Goal: Task Accomplishment & Management: Use online tool/utility

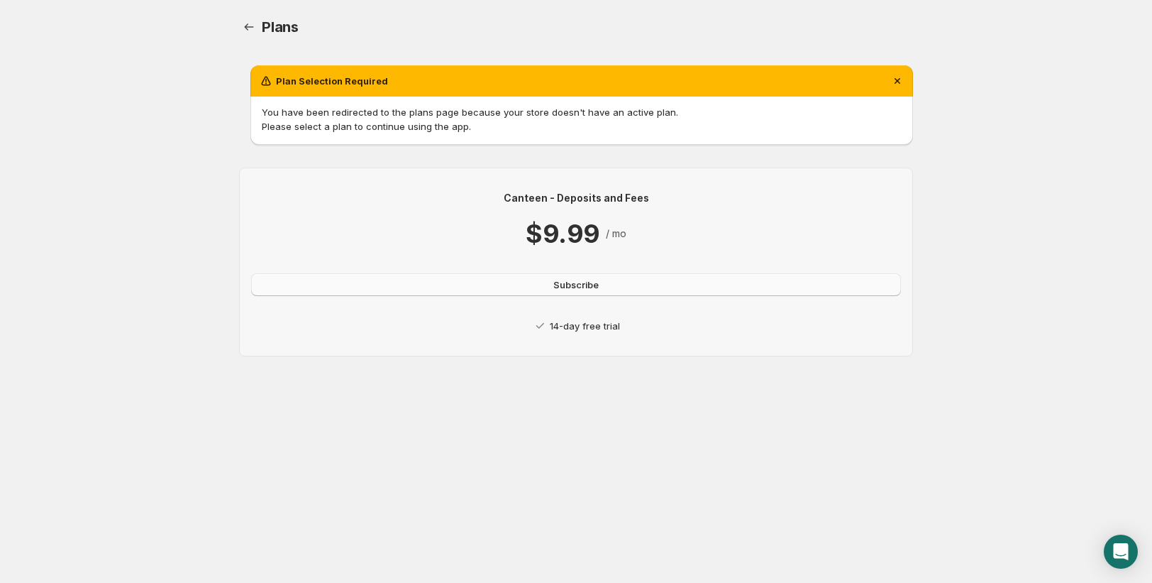
click at [556, 285] on span "Subscribe" at bounding box center [575, 284] width 45 height 14
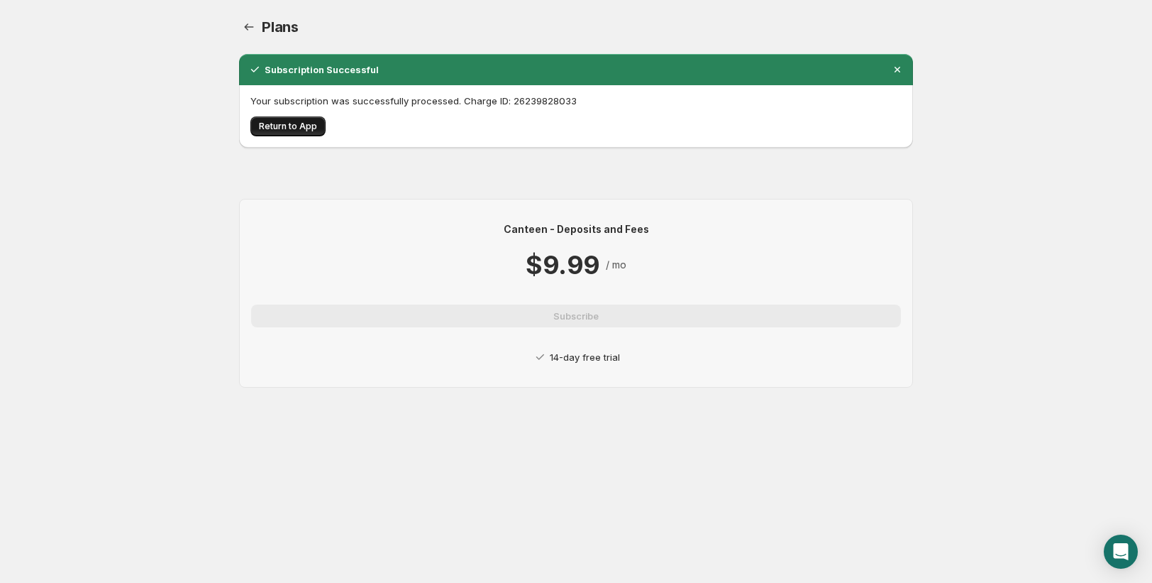
click at [305, 124] on span "Return to App" at bounding box center [288, 126] width 58 height 11
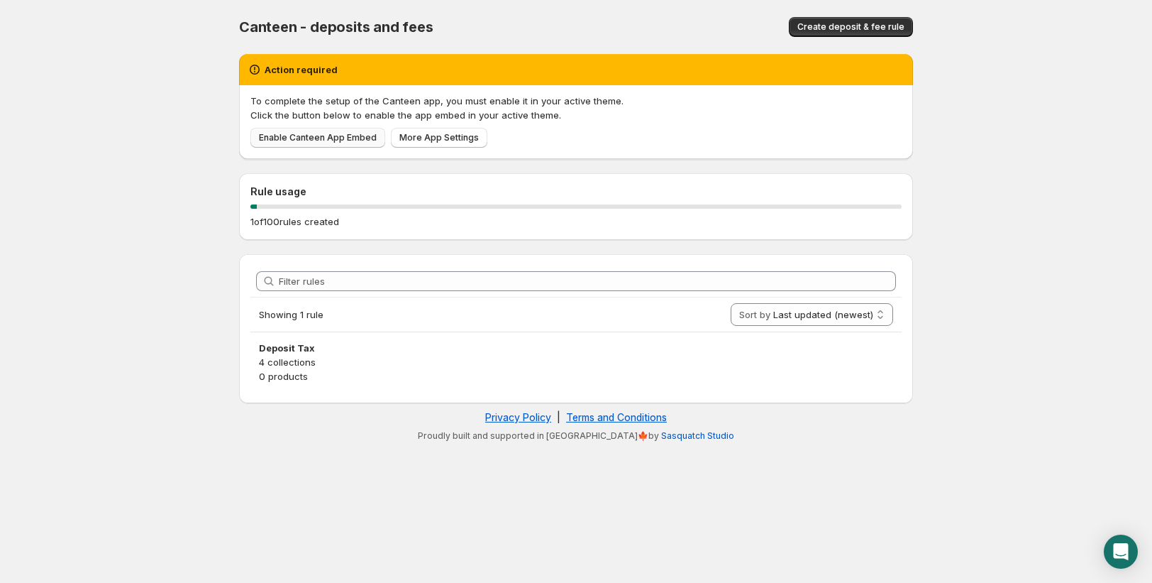
click at [343, 138] on span "Enable Canteen App Embed" at bounding box center [318, 137] width 118 height 11
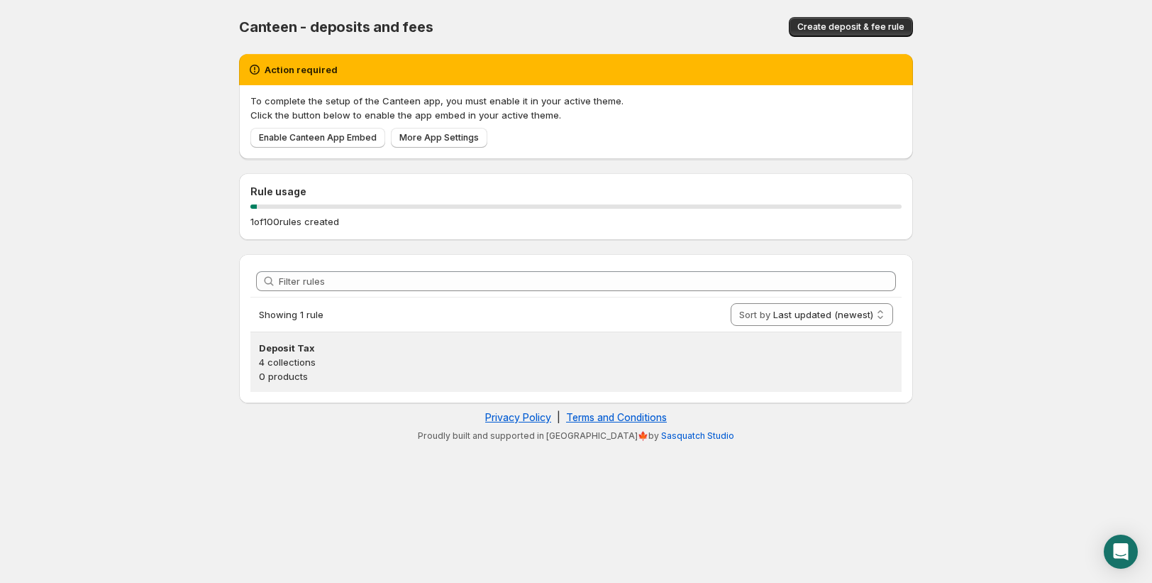
click at [296, 360] on p "4 collections" at bounding box center [576, 362] width 634 height 14
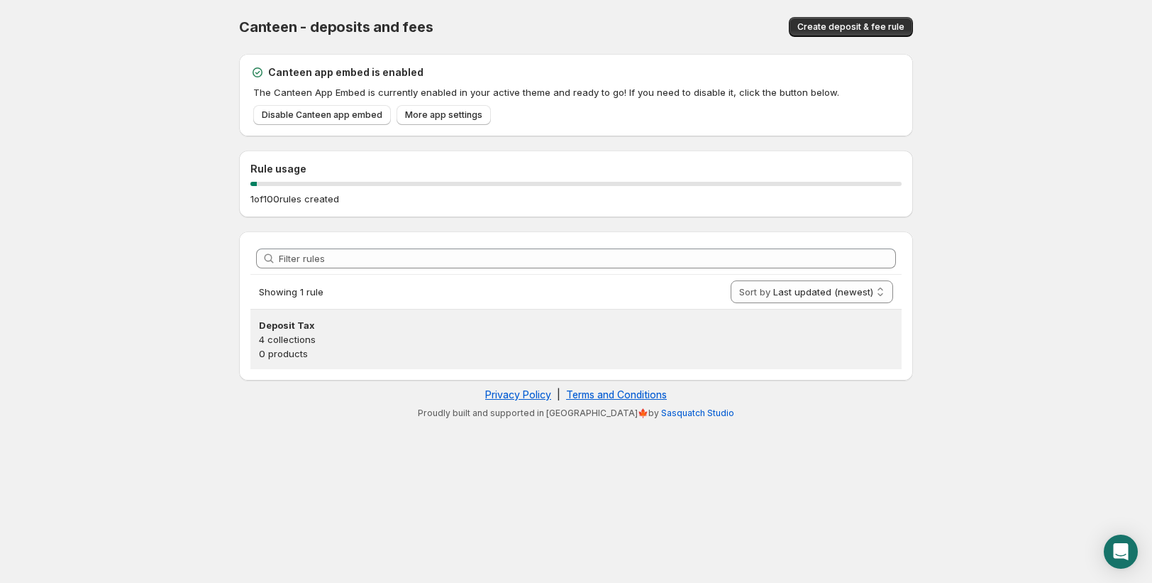
click at [272, 329] on h3 "Deposit Tax" at bounding box center [576, 325] width 634 height 14
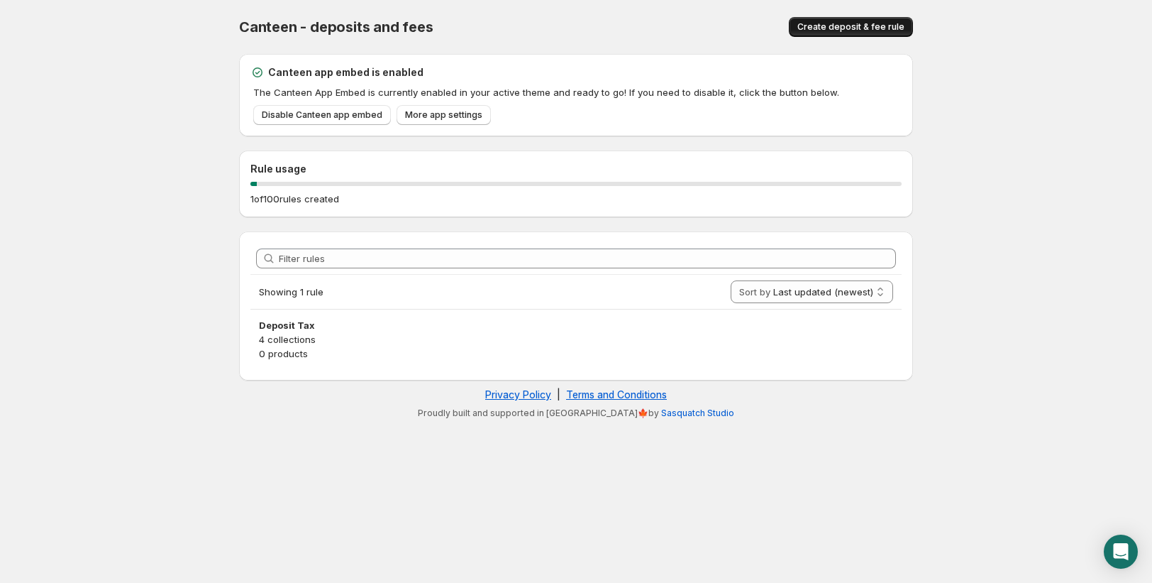
click at [830, 26] on span "Create deposit & fee rule" at bounding box center [851, 26] width 107 height 11
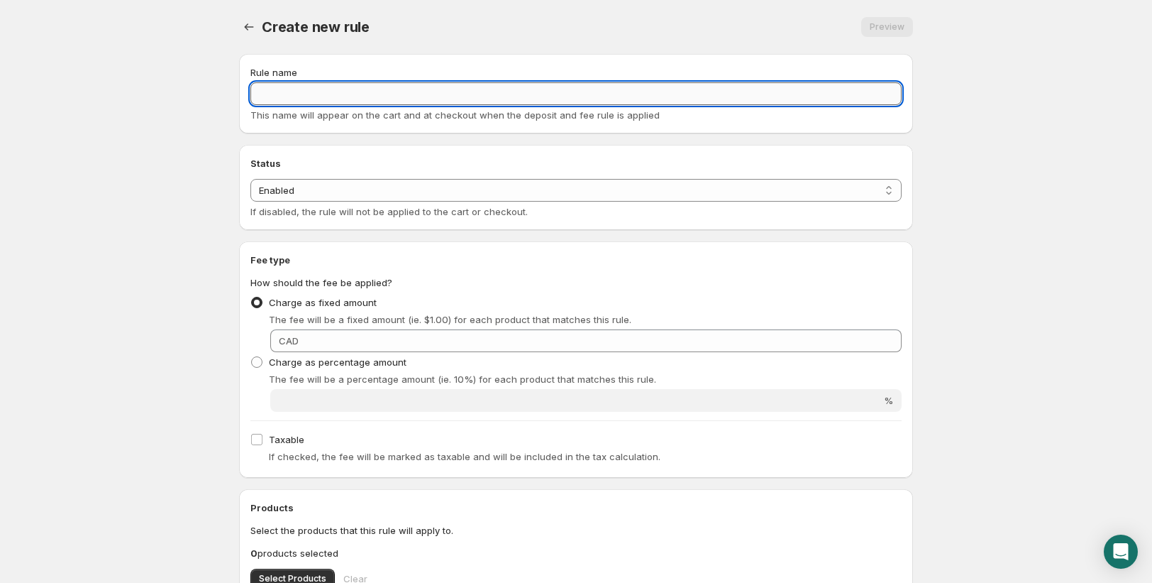
click at [434, 84] on input "Rule name" at bounding box center [575, 93] width 651 height 23
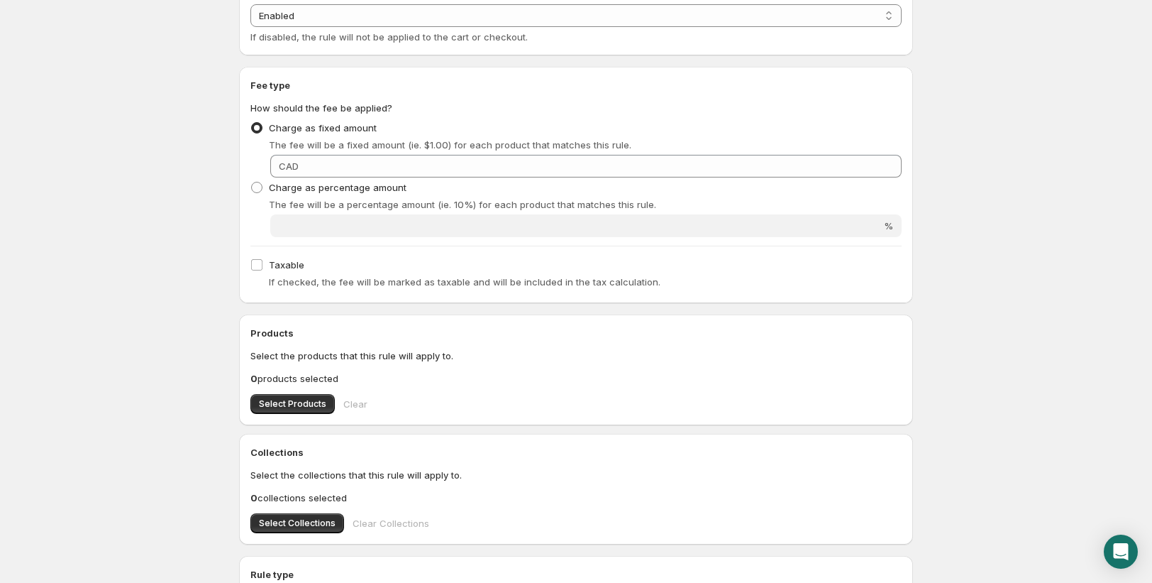
scroll to position [175, 0]
type input "Deposit Tax"
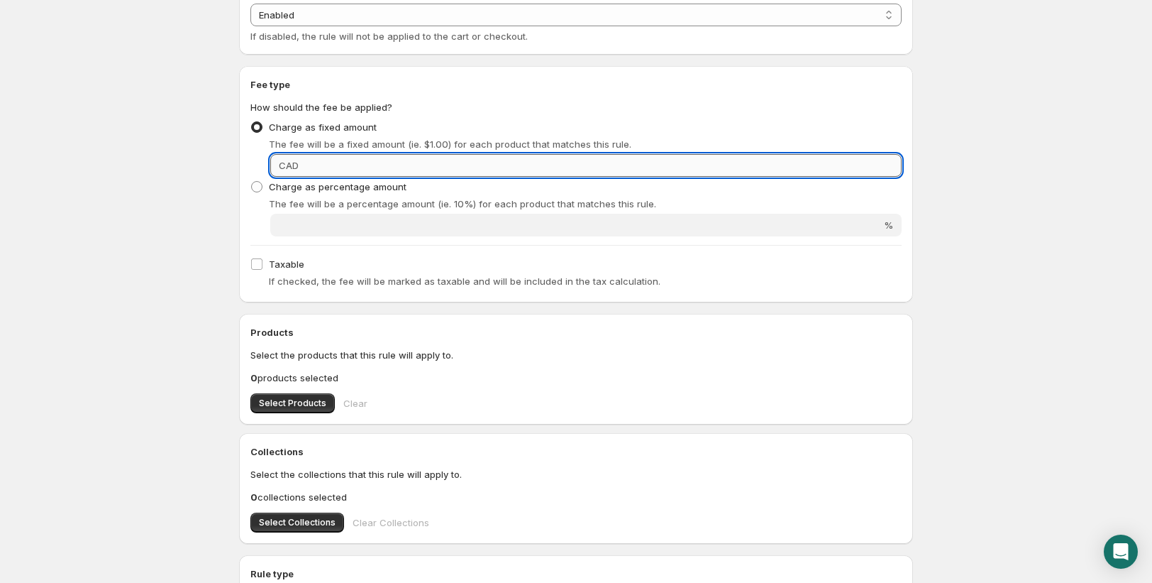
click at [399, 168] on input "Fixed amount" at bounding box center [602, 165] width 599 height 23
click at [321, 165] on input "0.1" at bounding box center [602, 165] width 599 height 23
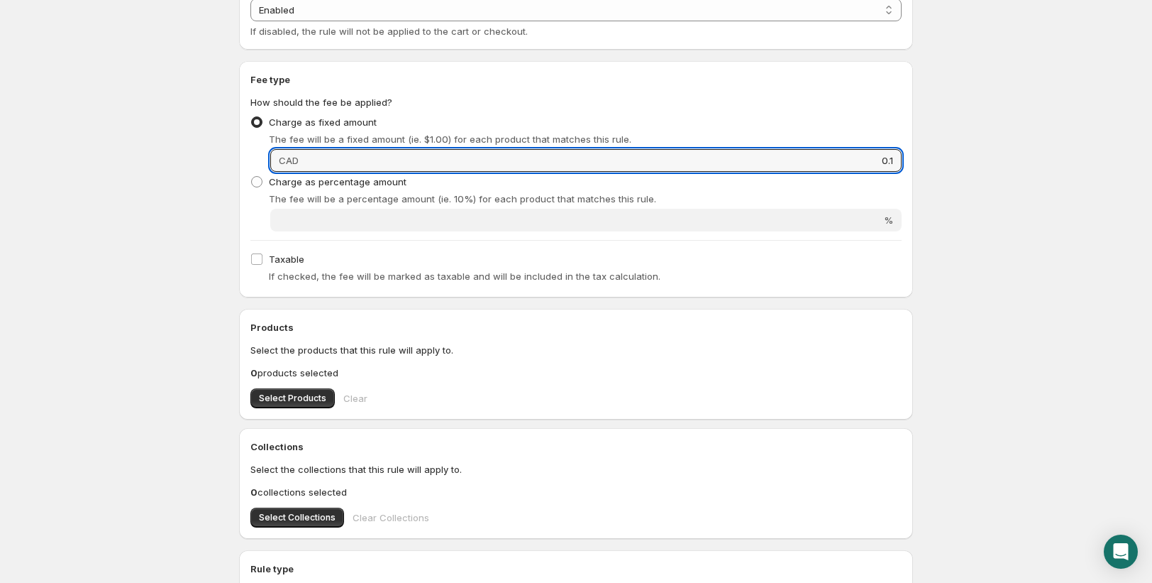
type input "0.1"
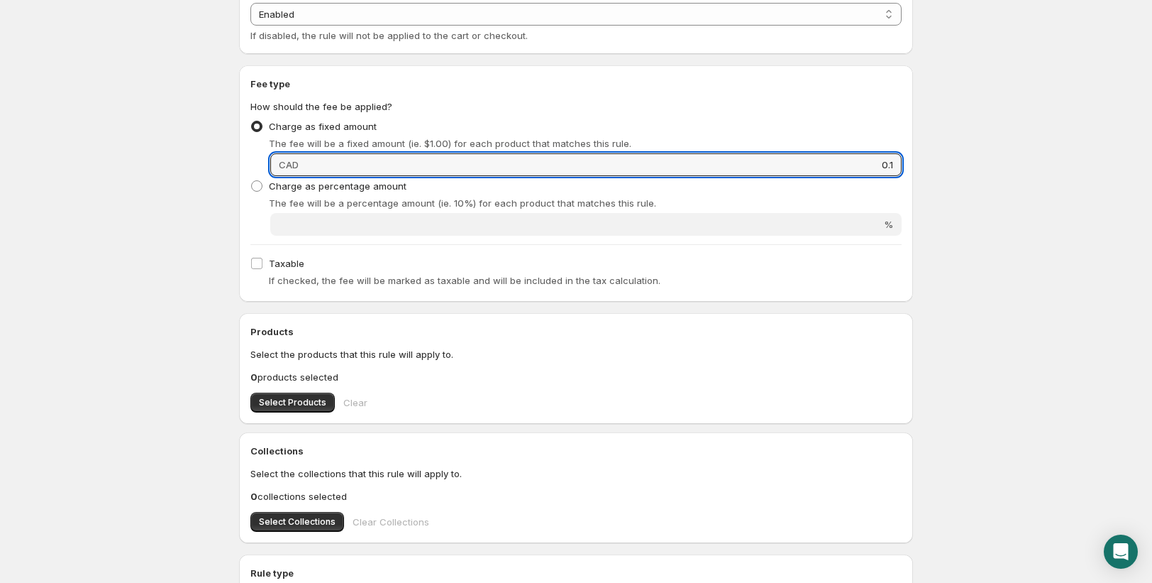
click at [993, 222] on body "Home Help Deposit Tax. This page is ready Deposit Tax Preview More actions Prev…" at bounding box center [576, 115] width 1152 height 583
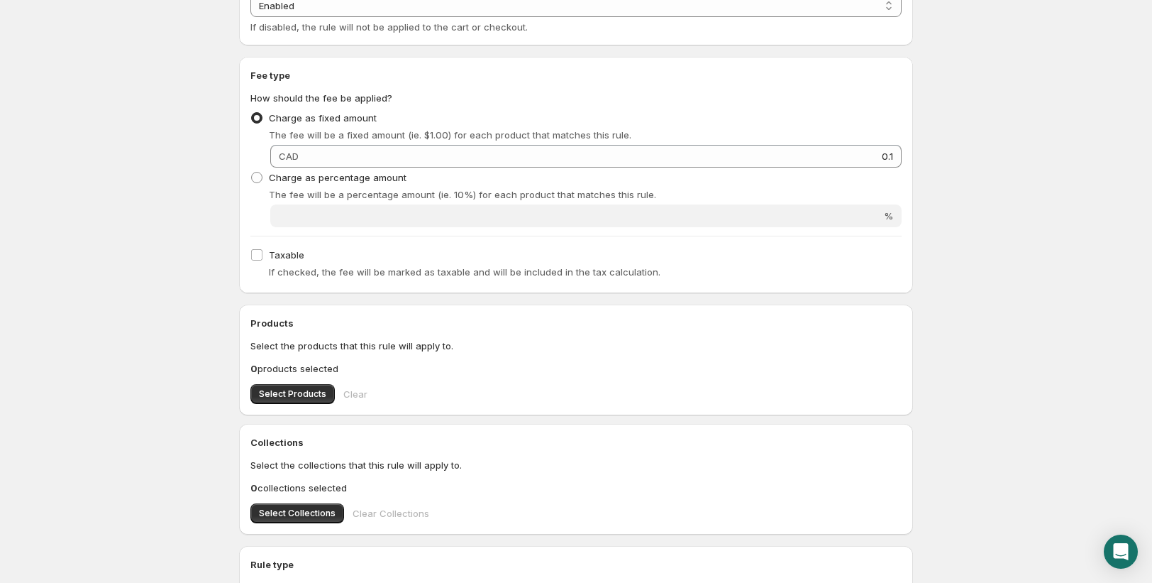
scroll to position [182, 0]
click at [272, 258] on span "Taxable" at bounding box center [286, 257] width 35 height 11
click at [263, 258] on input "Taxable" at bounding box center [256, 257] width 11 height 11
checkbox input "true"
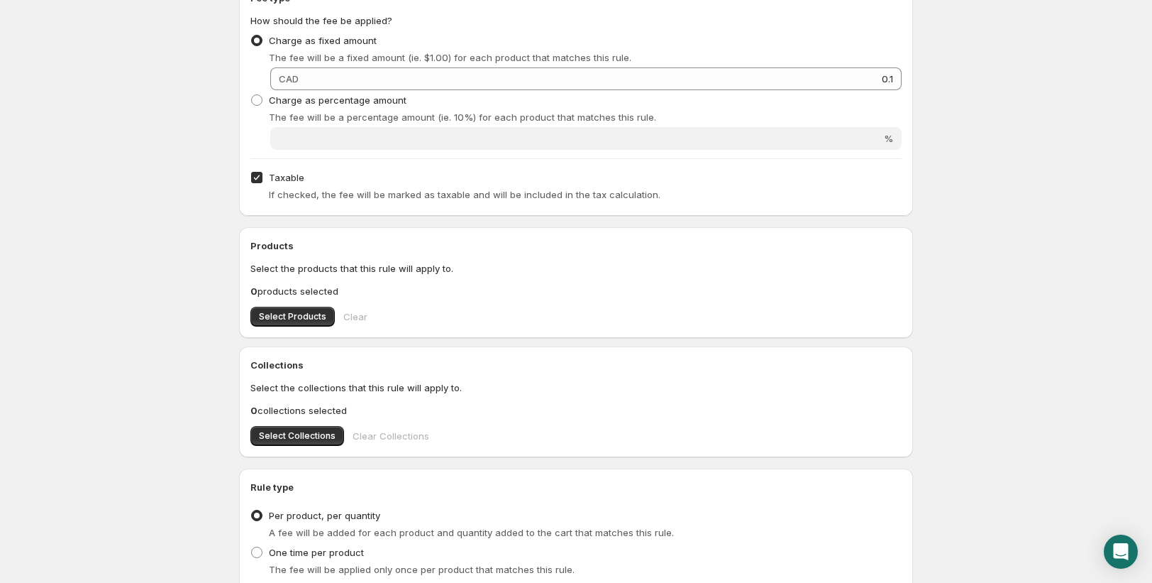
scroll to position [0, 0]
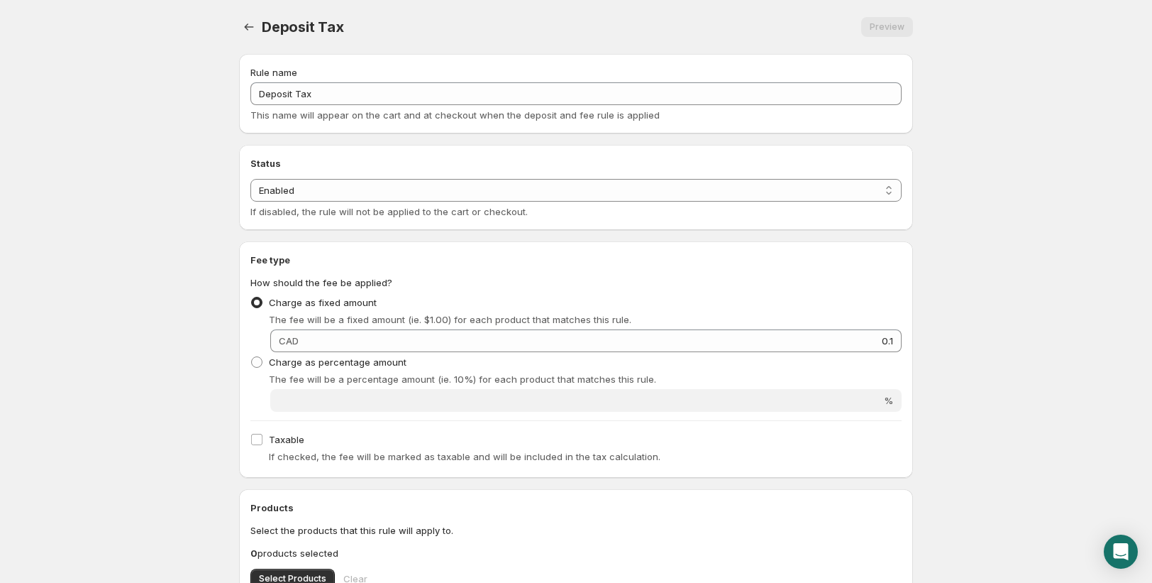
checkbox input "false"
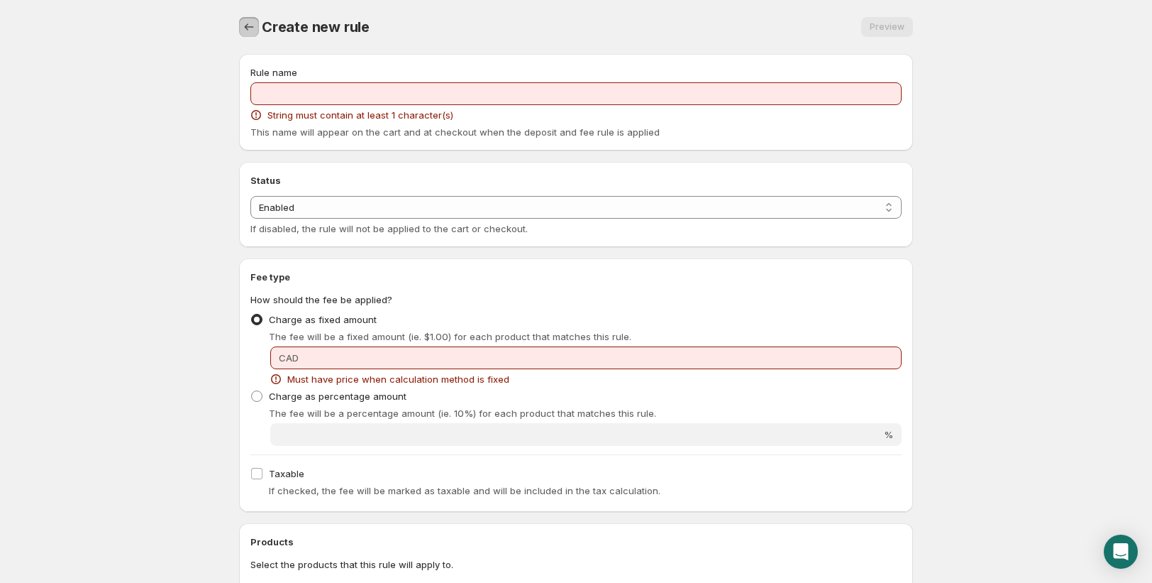
click at [246, 24] on icon "Settings" at bounding box center [249, 27] width 14 height 14
